Goal: Task Accomplishment & Management: Manage account settings

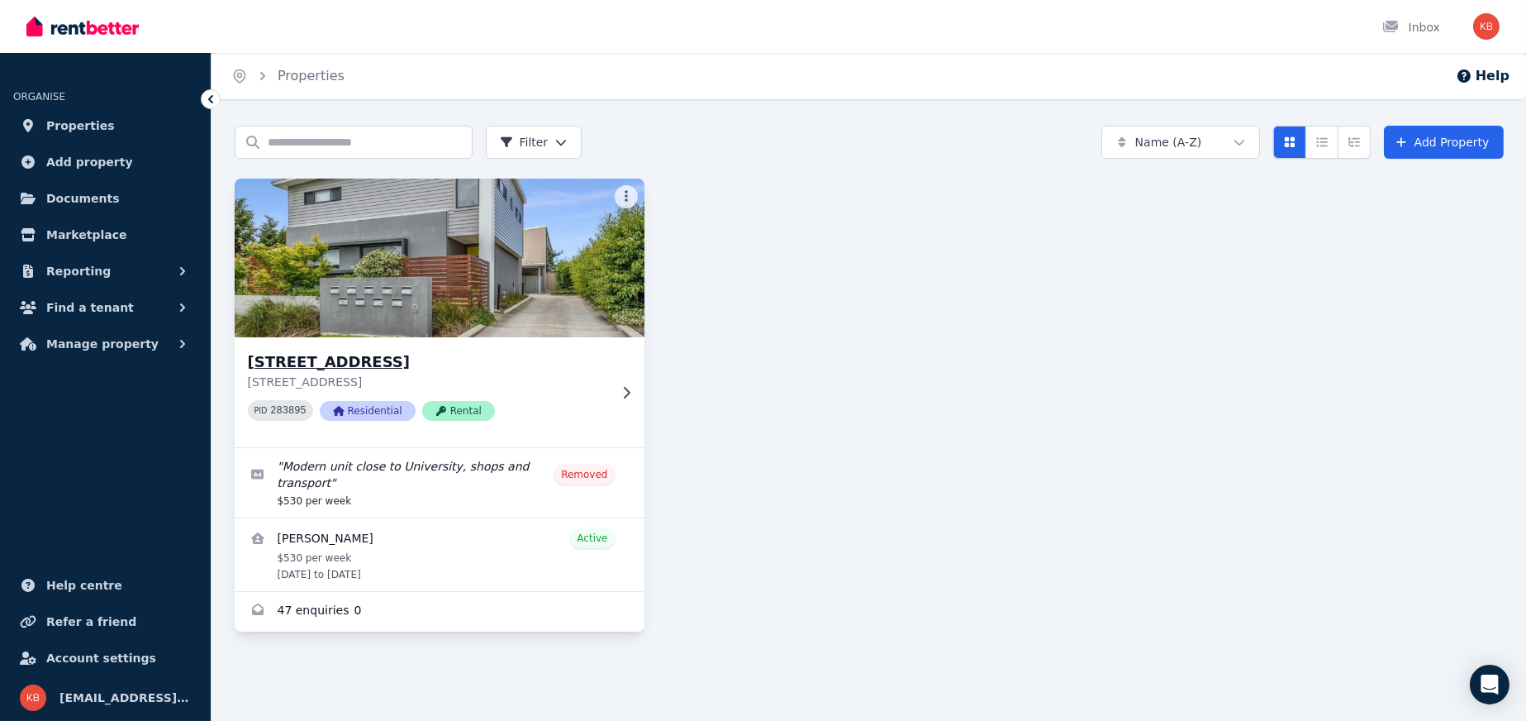
click at [396, 363] on h3 "[STREET_ADDRESS]" at bounding box center [428, 361] width 360 height 23
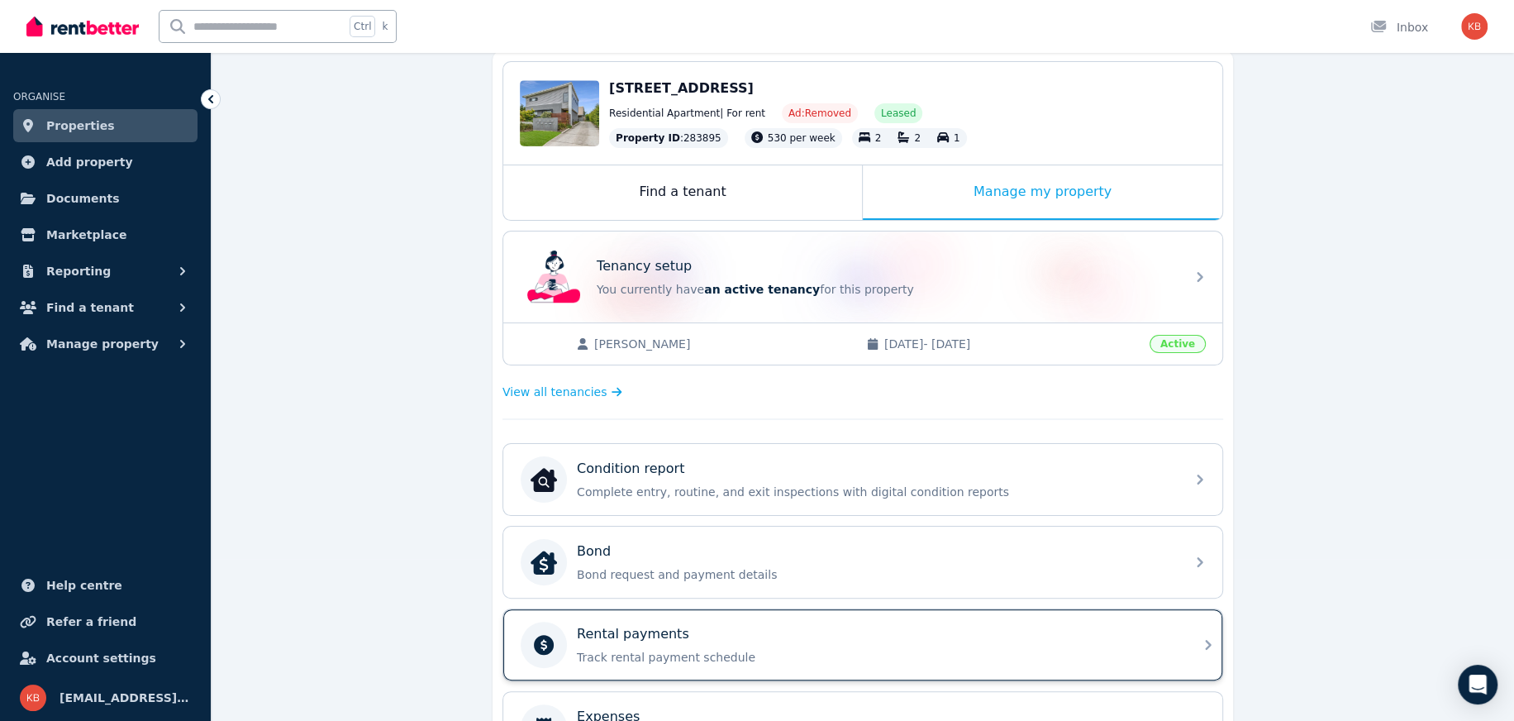
scroll to position [110, 0]
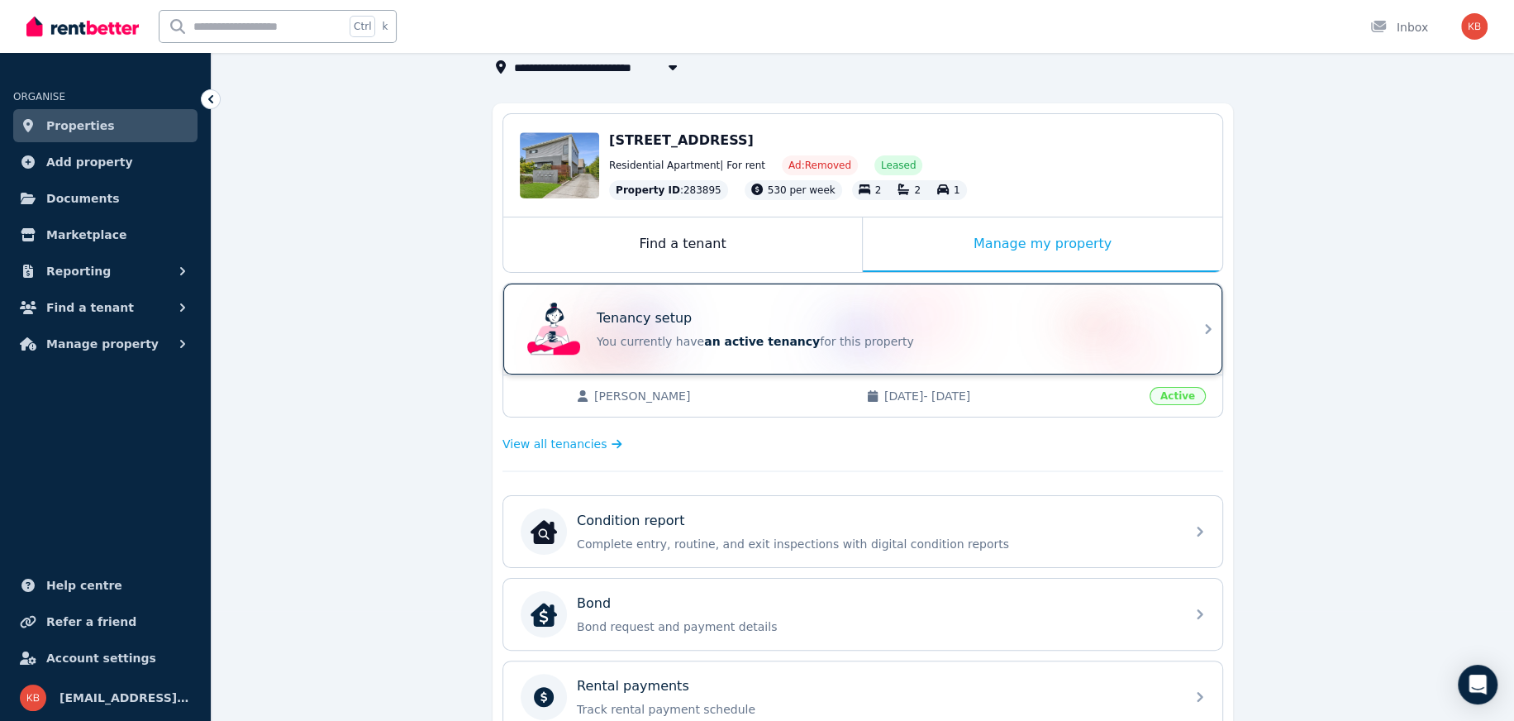
click at [659, 312] on p "Tenancy setup" at bounding box center [644, 318] width 95 height 20
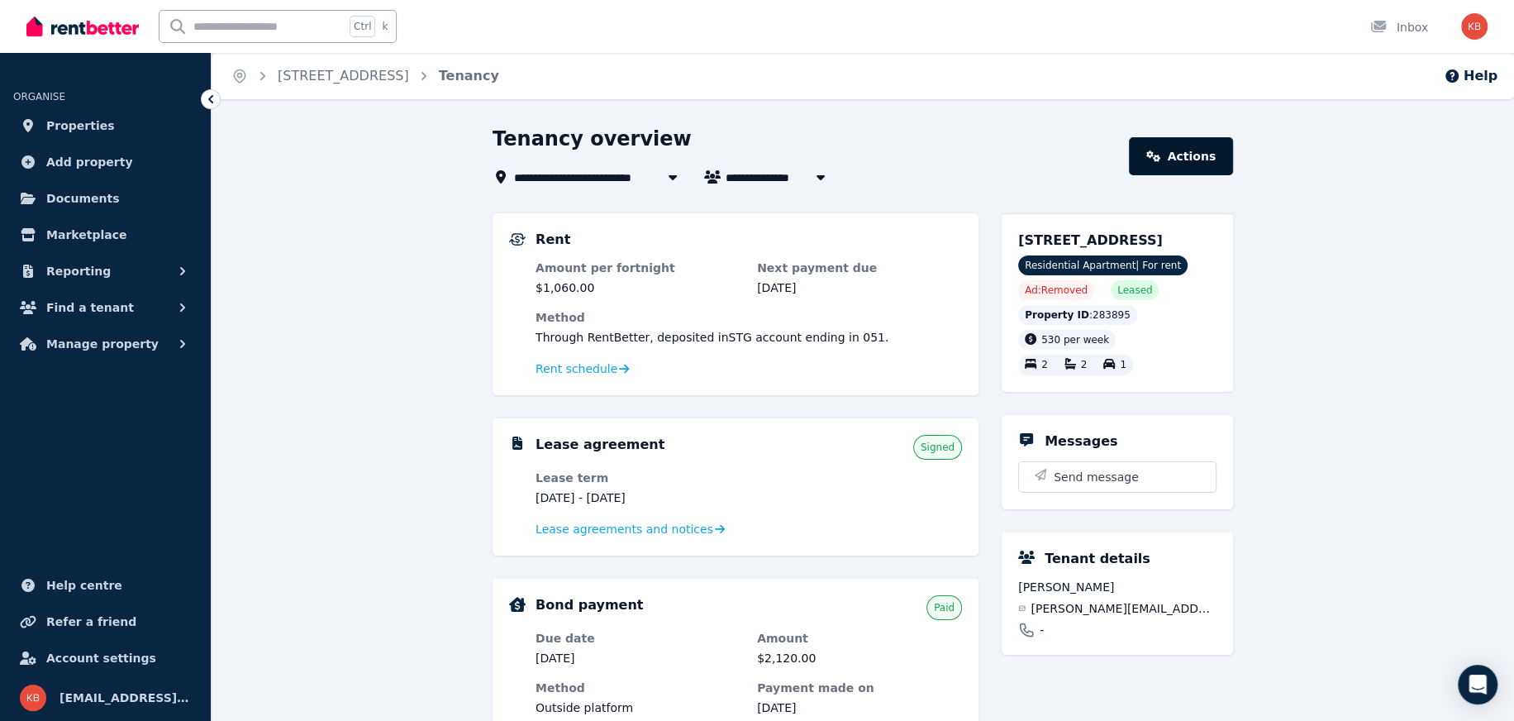
click at [1186, 154] on link "Actions" at bounding box center [1181, 156] width 104 height 38
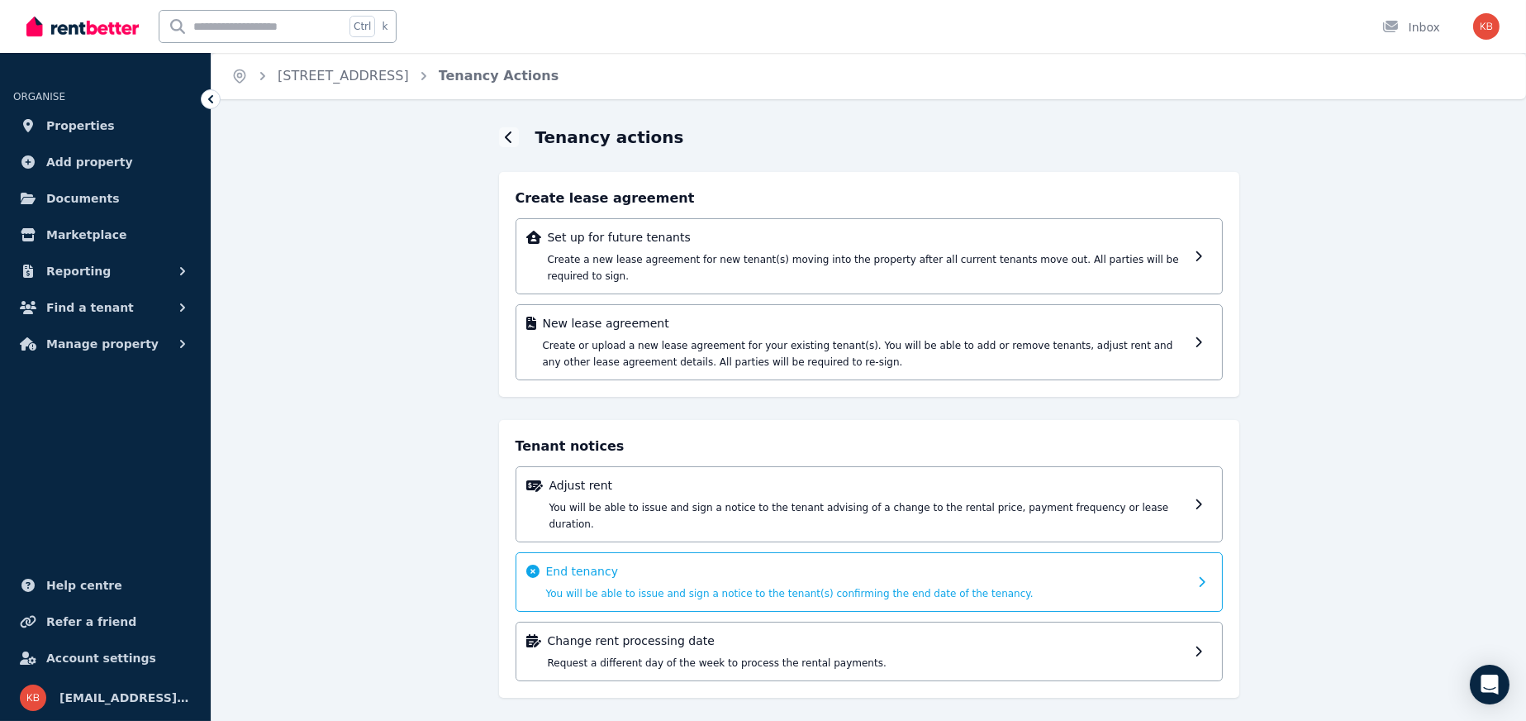
click at [1199, 576] on icon at bounding box center [1206, 582] width 17 height 12
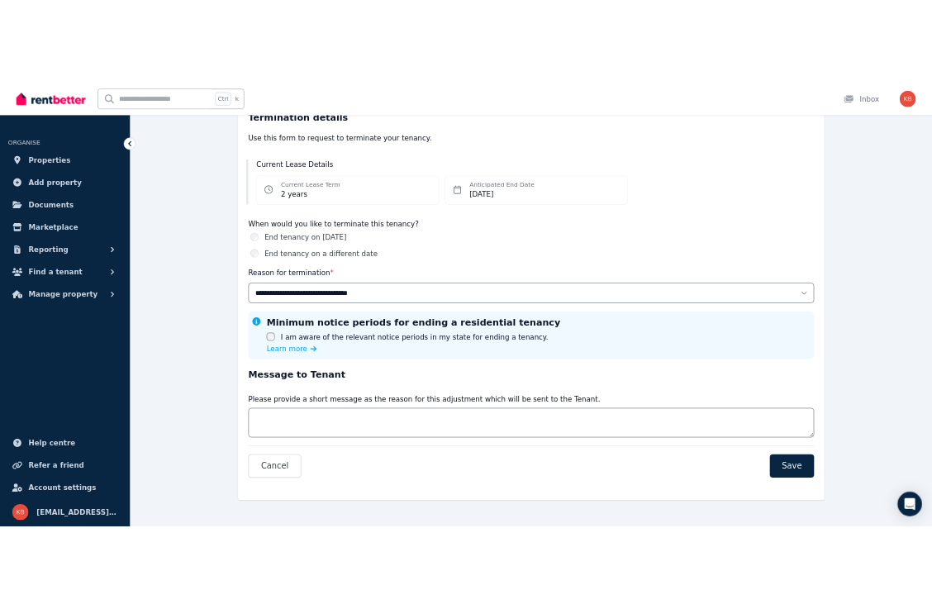
scroll to position [156, 0]
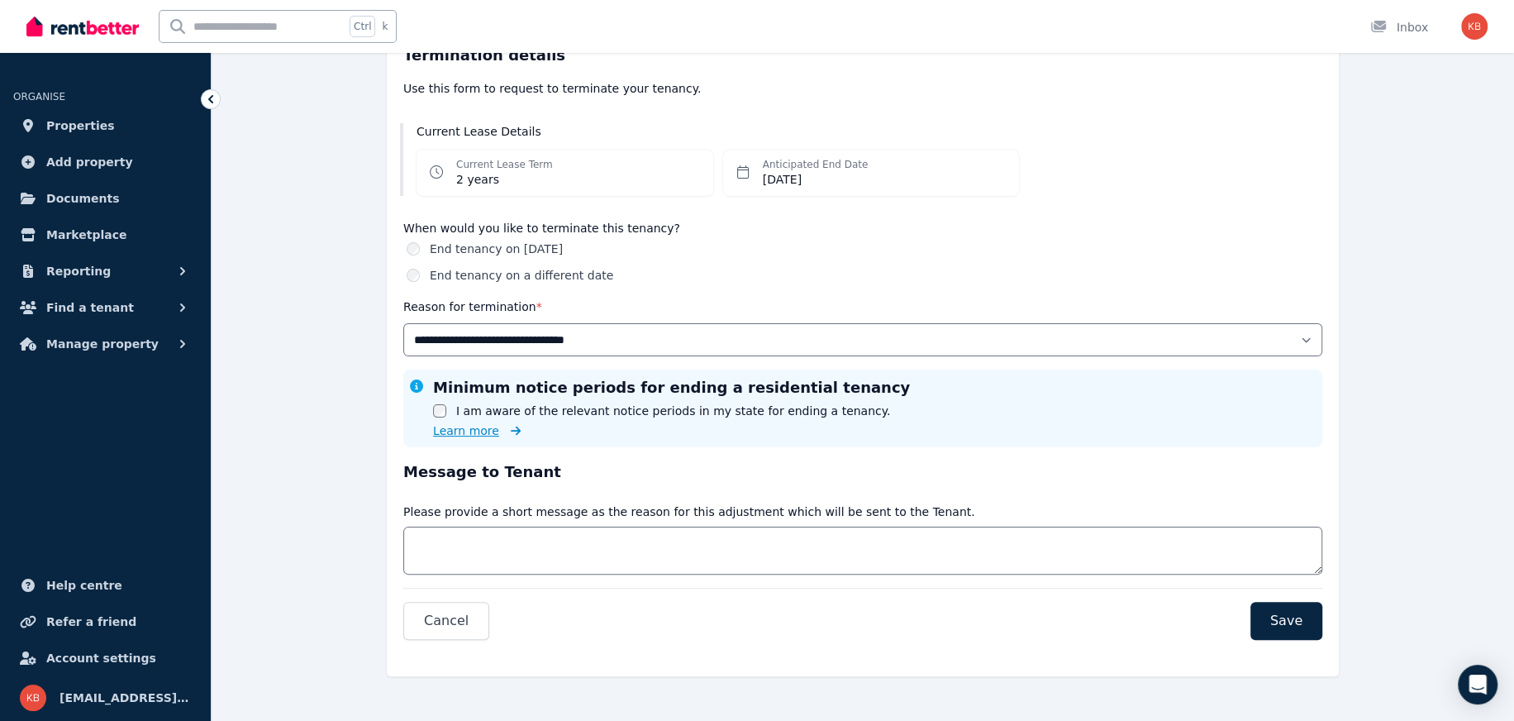
click at [475, 429] on span "Learn more" at bounding box center [466, 430] width 66 height 17
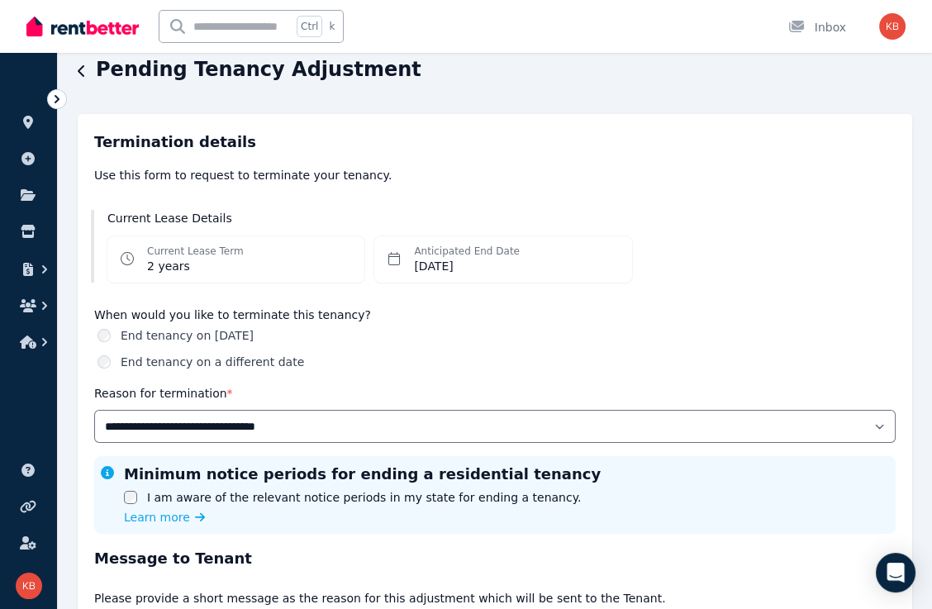
scroll to position [0, 0]
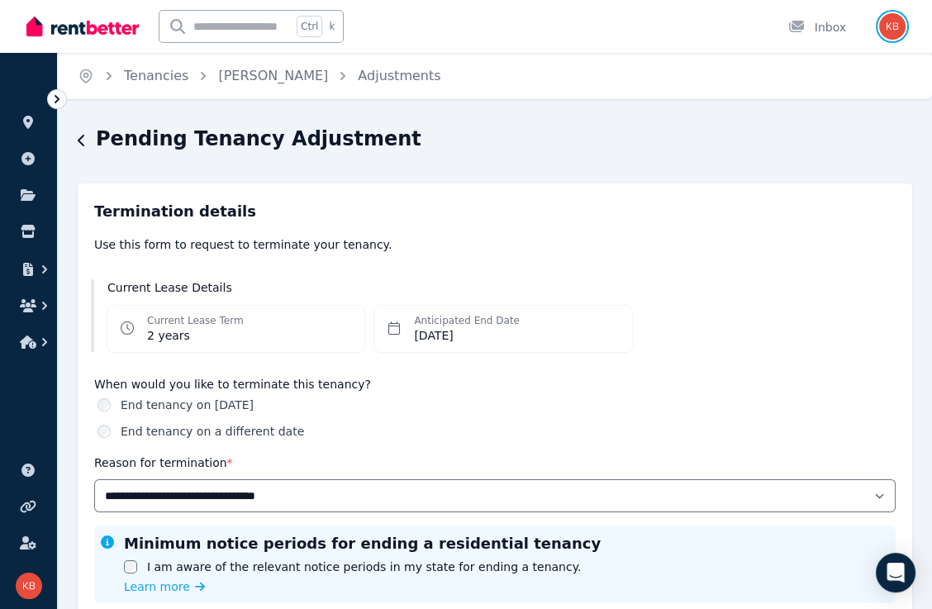
click at [892, 26] on img "button" at bounding box center [892, 26] width 26 height 26
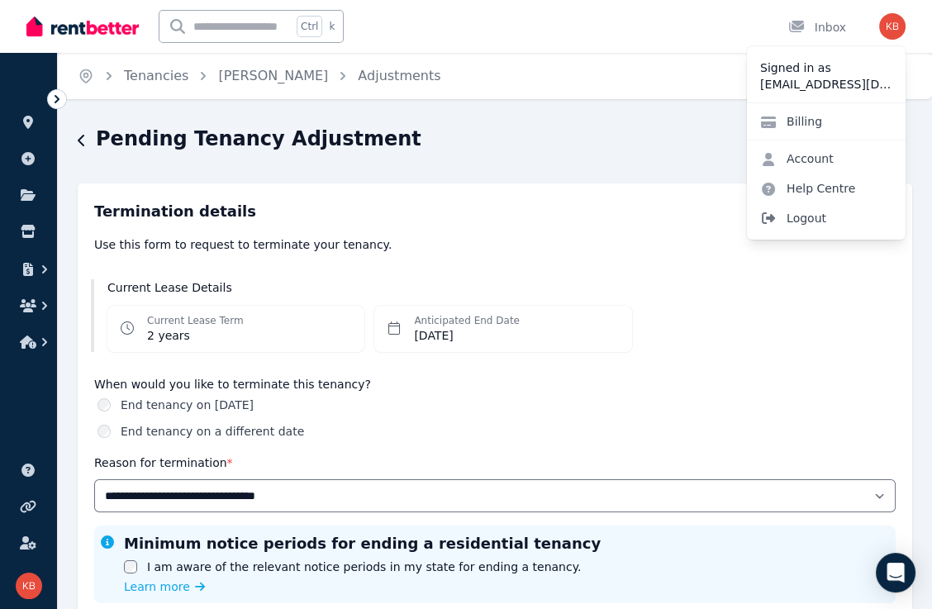
click at [806, 221] on span "Logout" at bounding box center [826, 218] width 159 height 30
